Goal: Check status: Check status

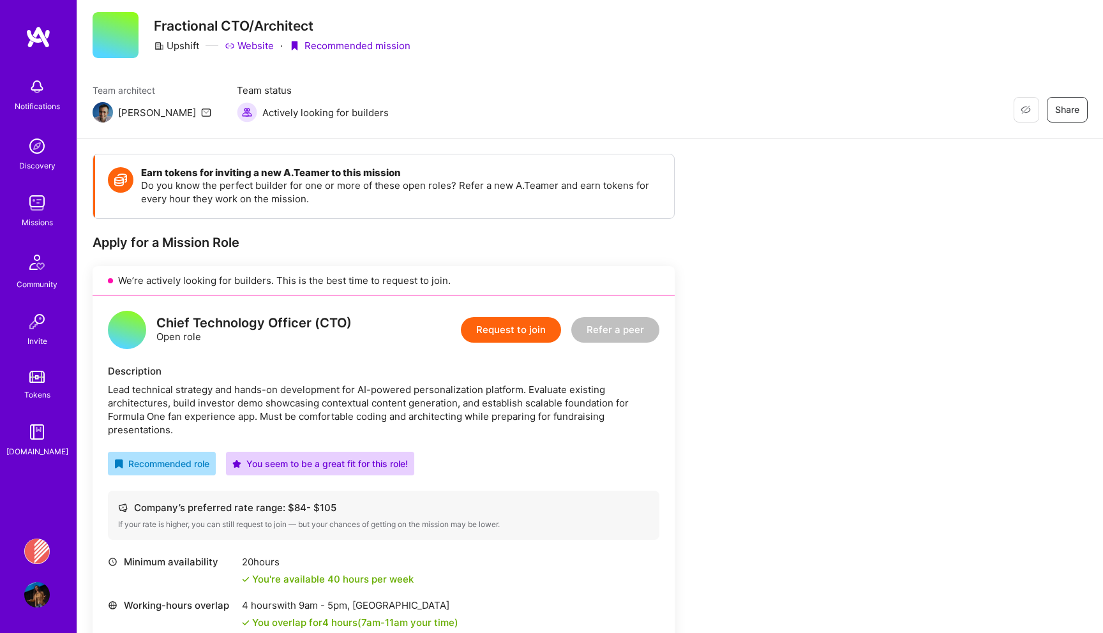
scroll to position [31, 0]
click at [43, 545] on img at bounding box center [37, 552] width 26 height 26
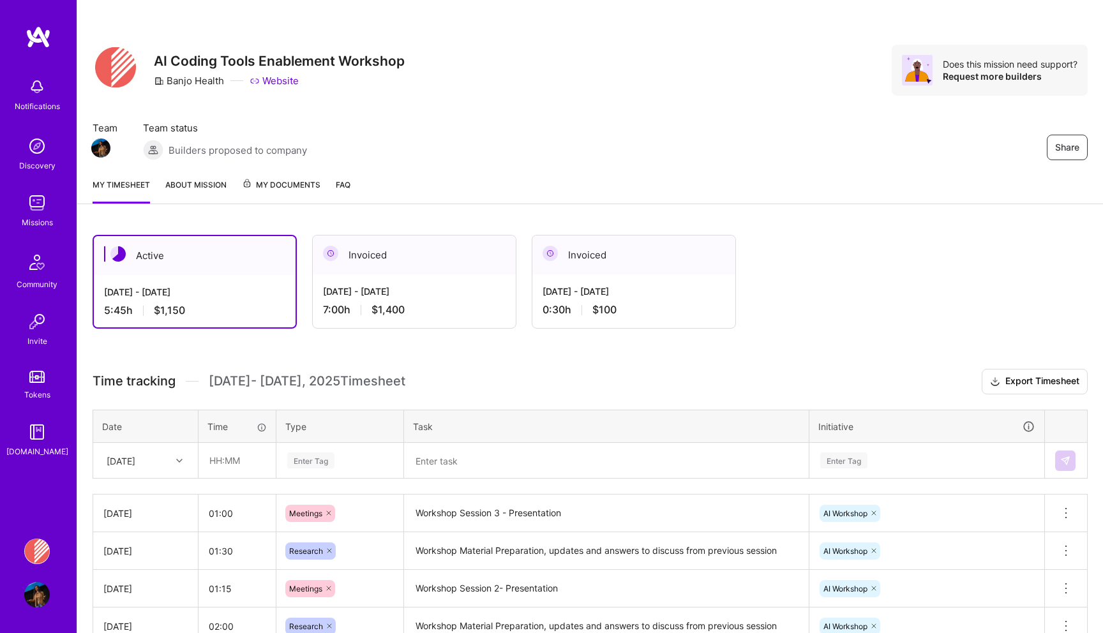
click at [299, 253] on div "Active Sep 16 - Sep 30, 2025 5:45 h $1,150 Invoiced Sep 1 - Sep 15, 2025 7:00 h…" at bounding box center [562, 282] width 938 height 94
click at [282, 258] on div "Active" at bounding box center [195, 255] width 202 height 39
click at [383, 278] on div "Sep 1 - Sep 15, 2025 7:00 h $1,400" at bounding box center [414, 300] width 203 height 52
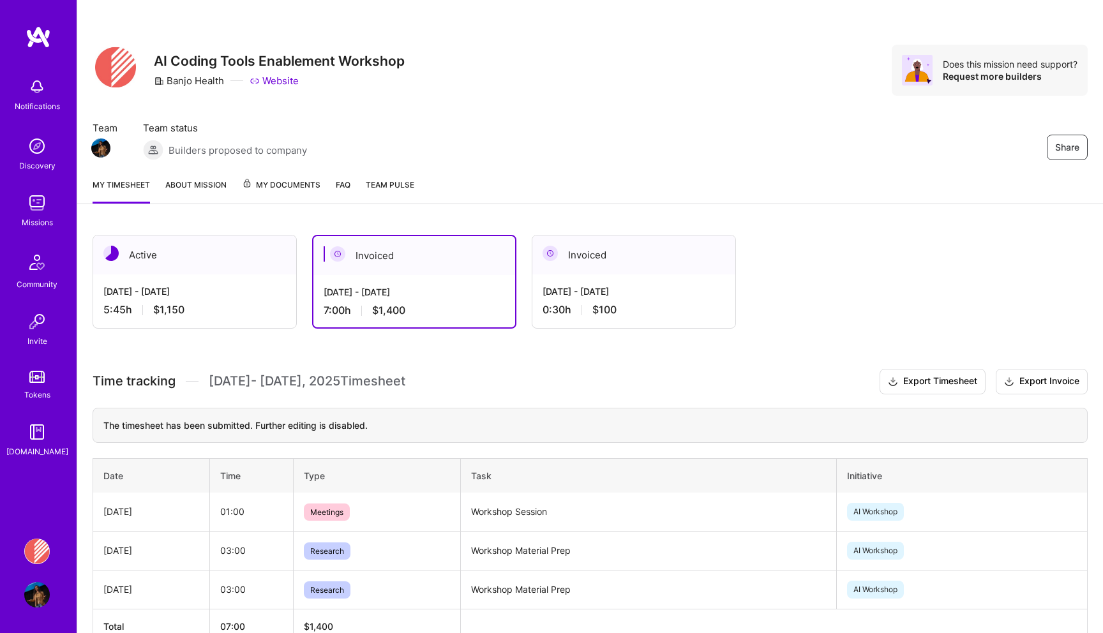
click at [624, 264] on div "Invoiced" at bounding box center [633, 255] width 203 height 39
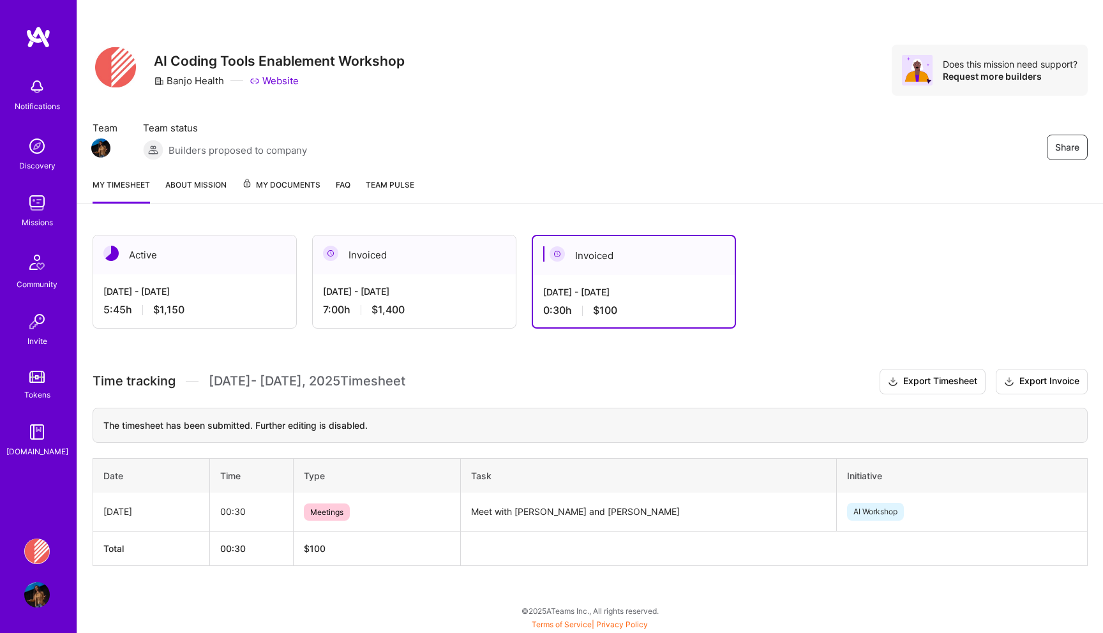
click at [410, 264] on div "Invoiced" at bounding box center [414, 255] width 203 height 39
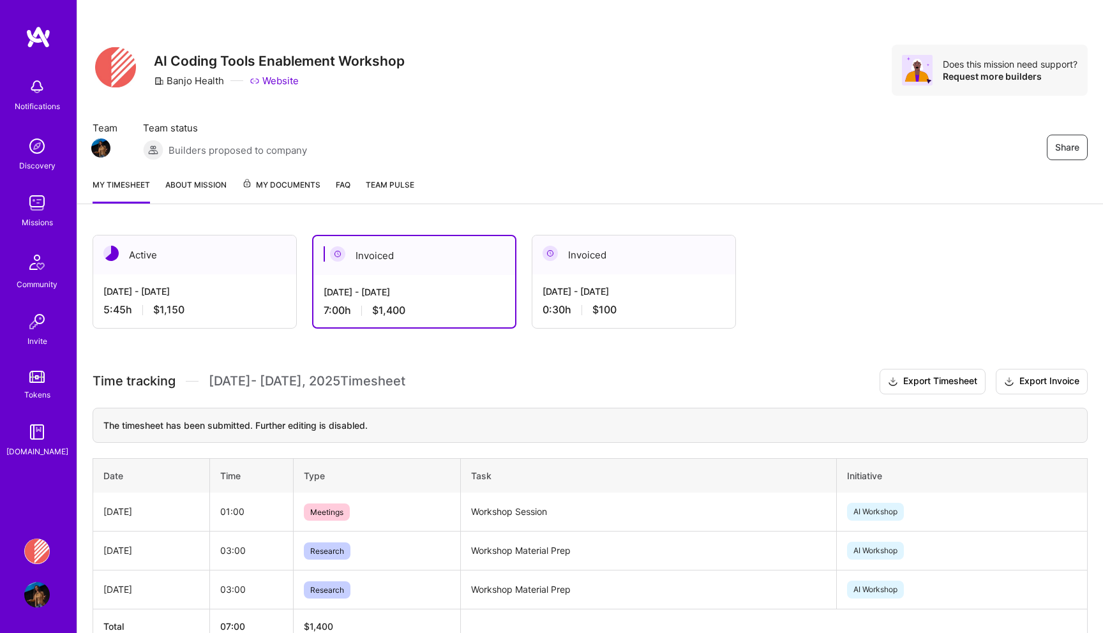
click at [207, 180] on link "About Mission" at bounding box center [195, 191] width 61 height 26
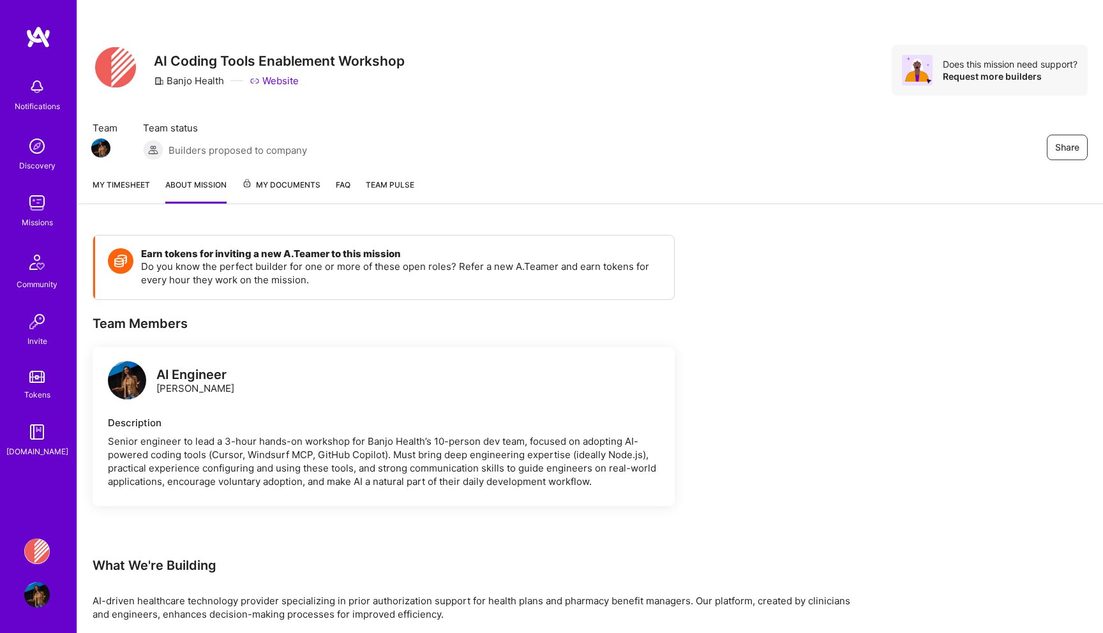
click at [333, 190] on div "My timesheet About Mission My Documents FAQ Team Pulse" at bounding box center [590, 186] width 1026 height 36
click at [319, 183] on span "My Documents" at bounding box center [281, 185] width 79 height 14
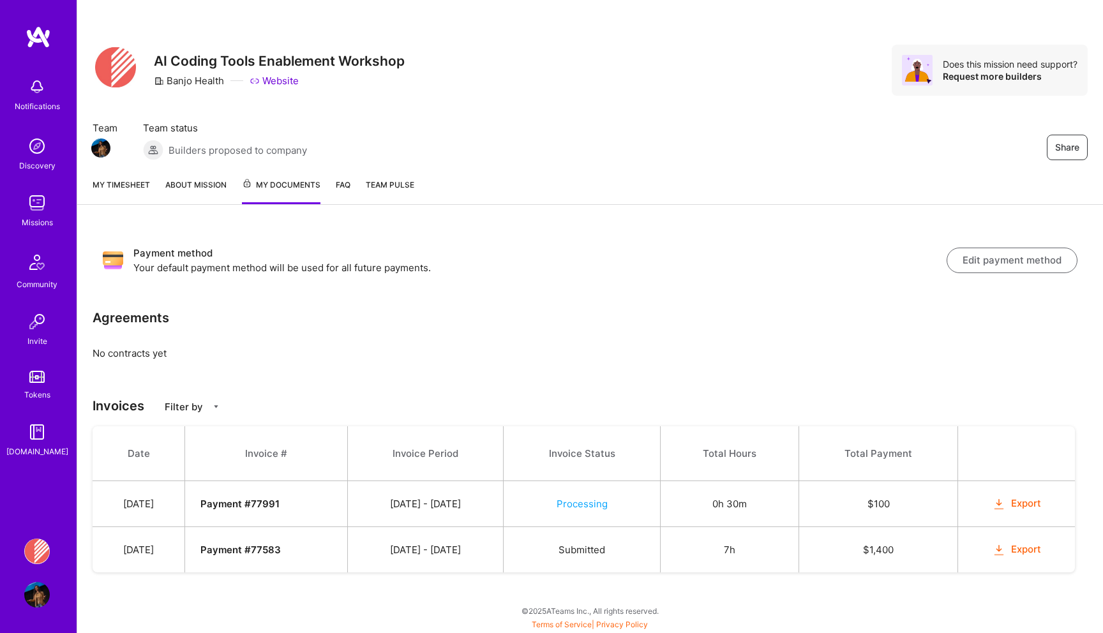
click at [354, 186] on div "My timesheet About Mission My Documents FAQ Team Pulse" at bounding box center [590, 186] width 1026 height 37
click at [195, 185] on link "About Mission" at bounding box center [195, 191] width 61 height 26
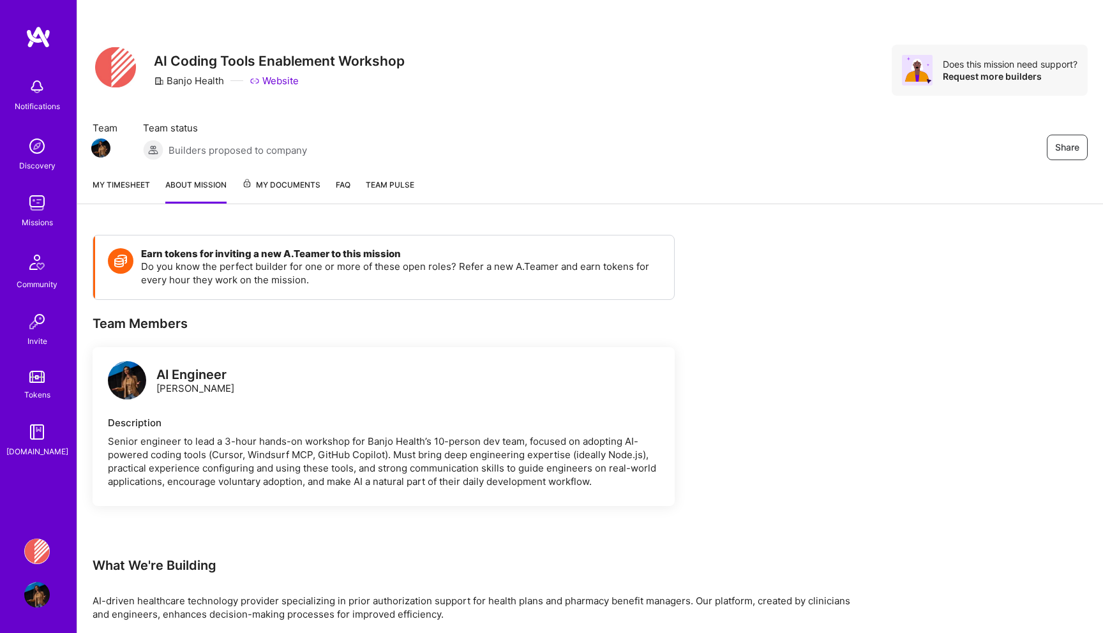
click at [93, 180] on link "My timesheet" at bounding box center [121, 191] width 57 height 26
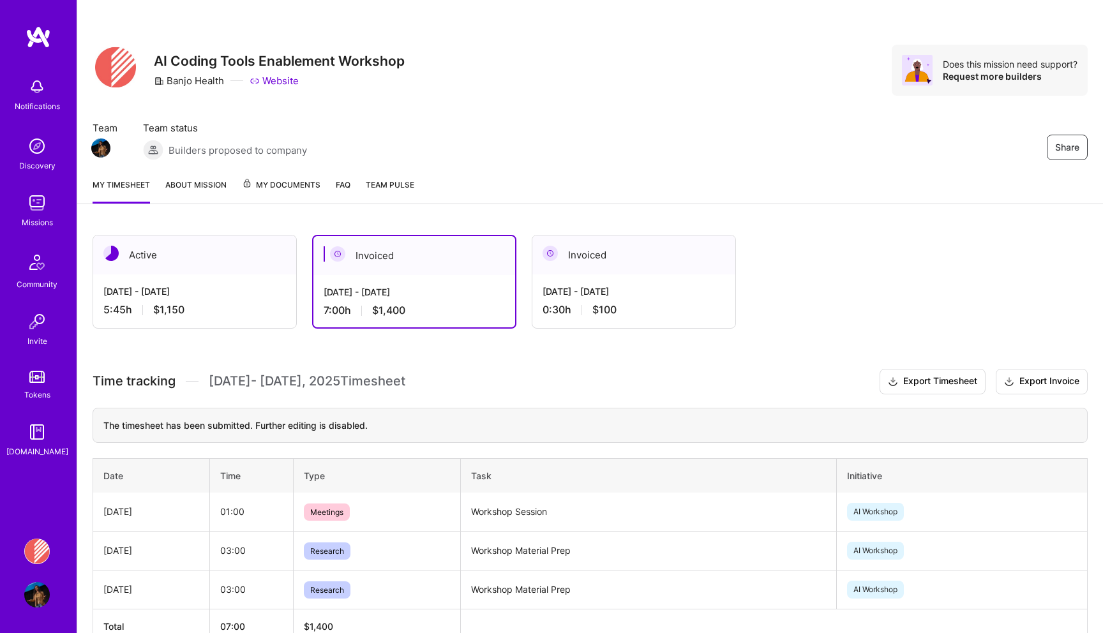
click at [225, 245] on div "Active" at bounding box center [194, 255] width 203 height 39
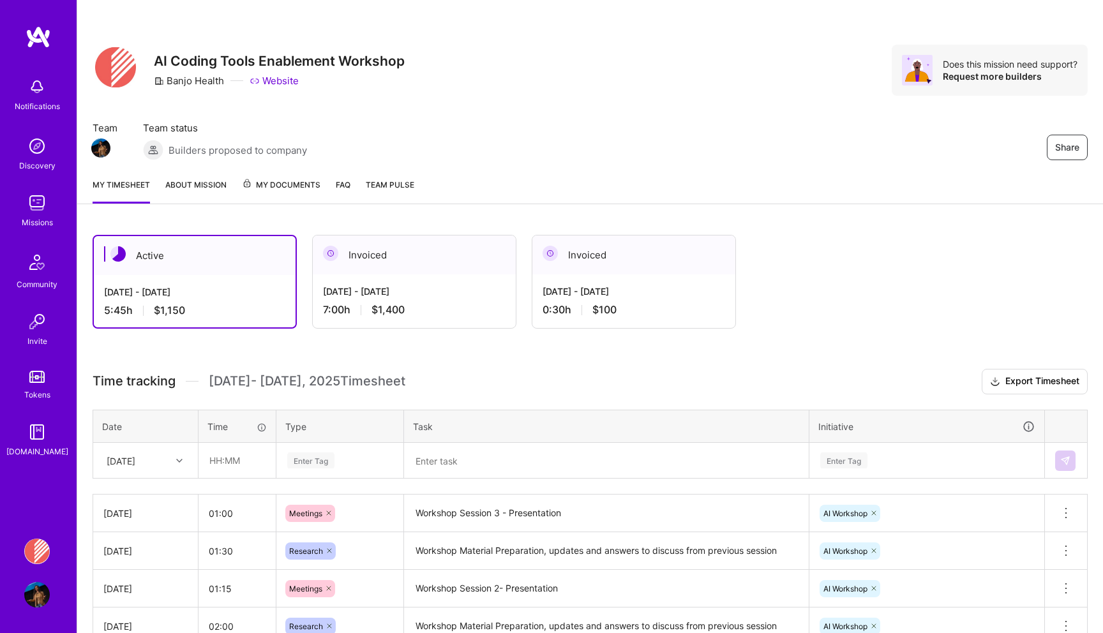
click at [33, 548] on img at bounding box center [37, 552] width 26 height 26
